Goal: Find specific page/section: Find specific page/section

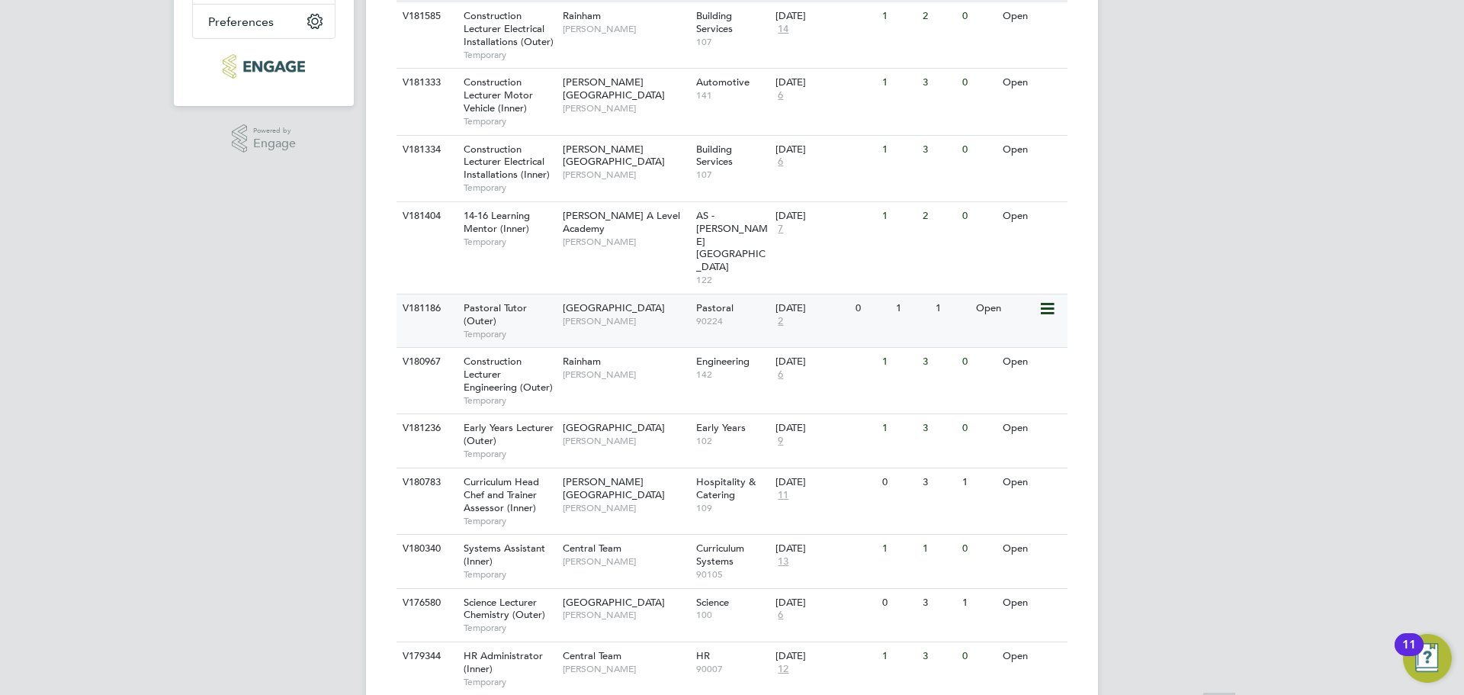
scroll to position [458, 0]
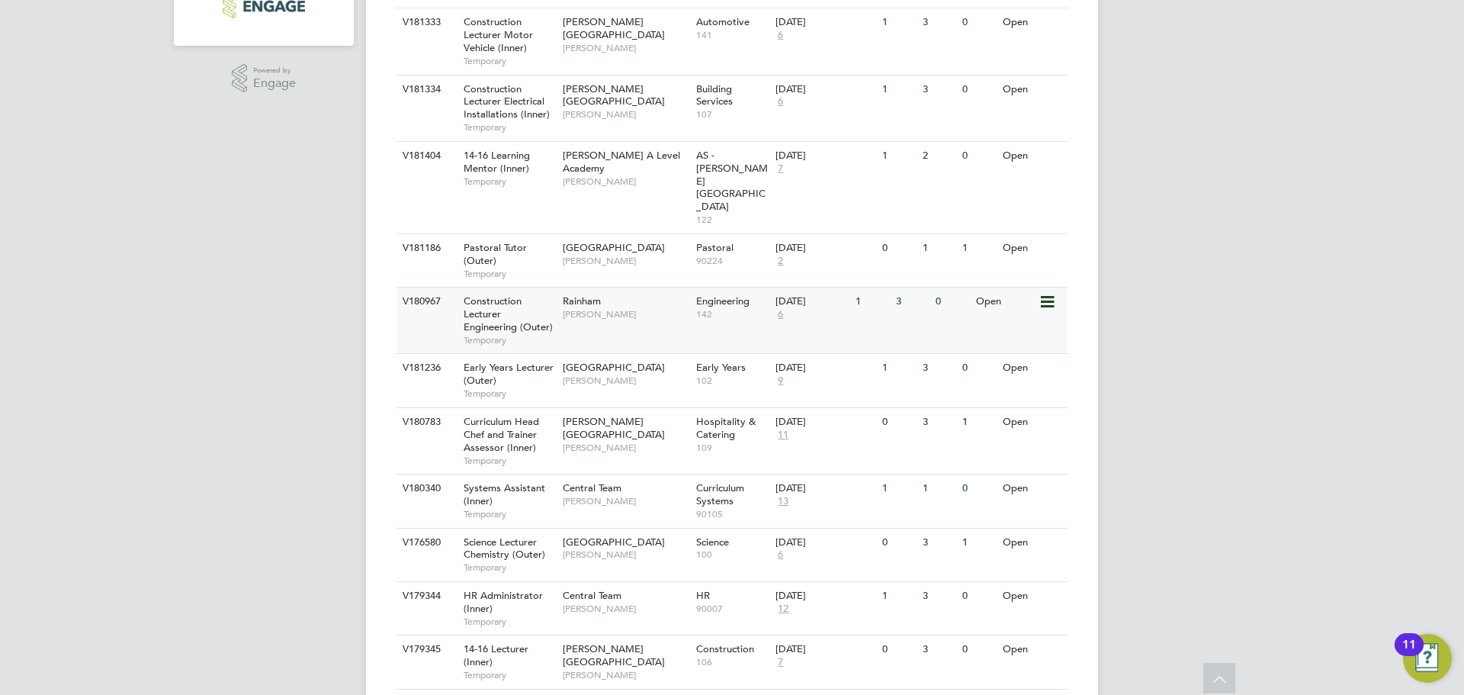
click at [623, 288] on div "[PERSON_NAME]" at bounding box center [625, 308] width 133 height 40
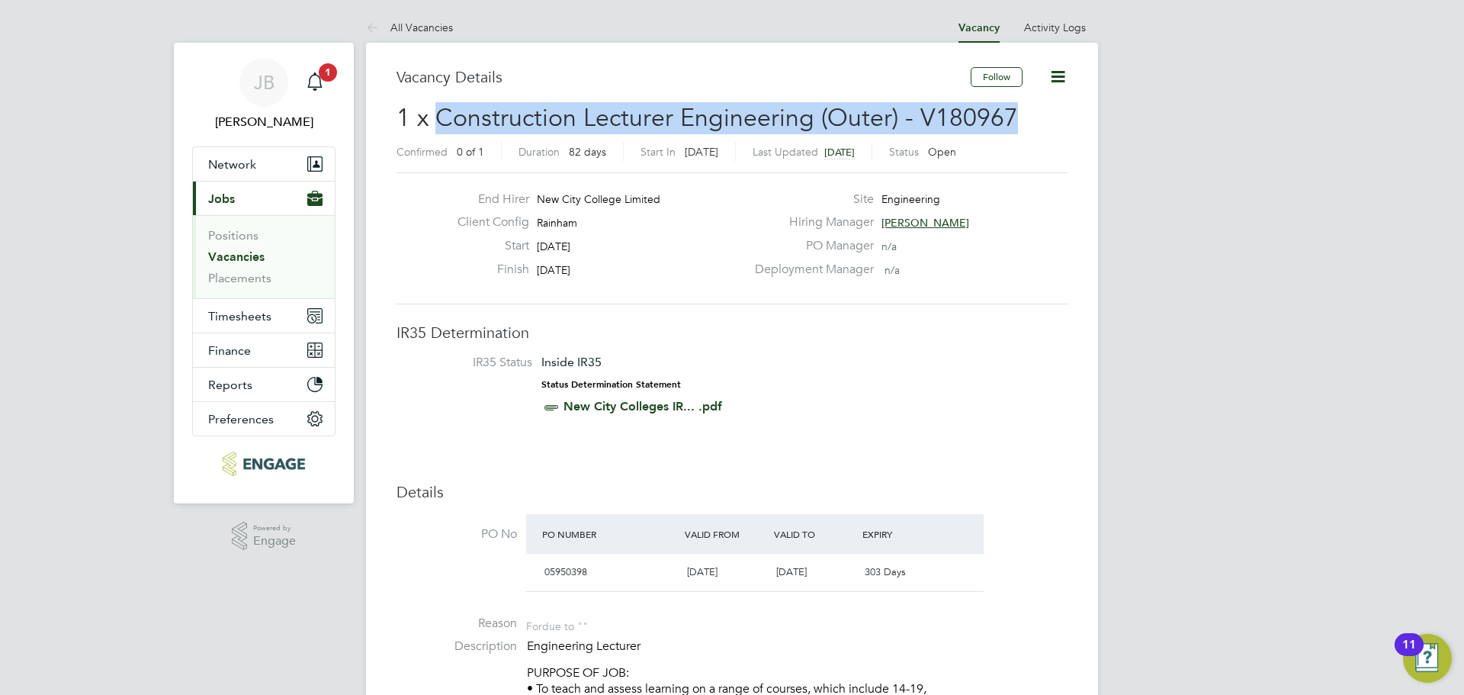
drag, startPoint x: 1008, startPoint y: 118, endPoint x: 463, endPoint y: 108, distance: 545.4
click at [444, 106] on span "1 x Construction Lecturer Engineering (Outer) - V180967" at bounding box center [708, 118] width 622 height 30
copy span "Construction Lecturer Engineering (Outer) - V180967"
